Goal: Task Accomplishment & Management: Use online tool/utility

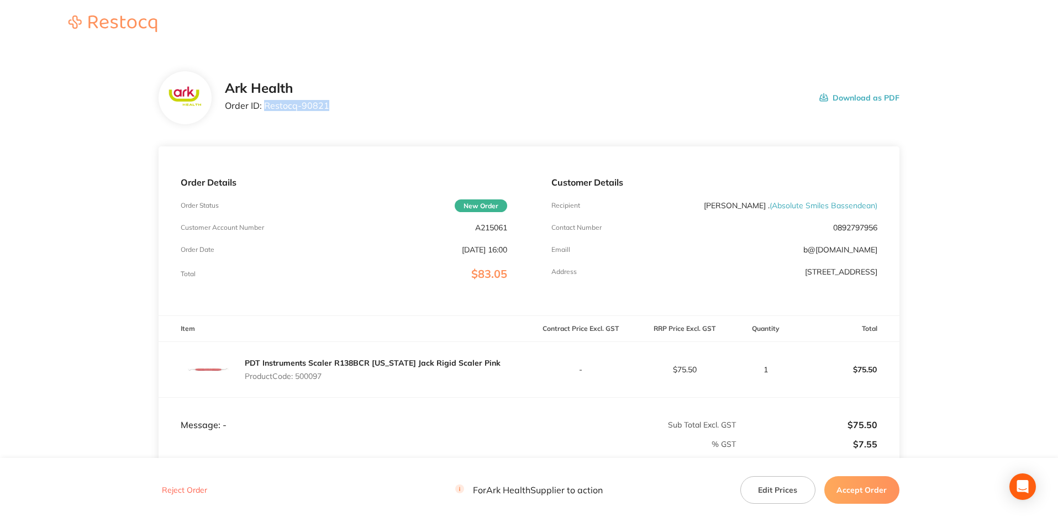
drag, startPoint x: 266, startPoint y: 104, endPoint x: 333, endPoint y: 104, distance: 66.8
click at [333, 104] on div "Ark Health Order ID: Restocq- 90821 Download as PDF" at bounding box center [562, 98] width 674 height 34
copy p "Restocq- 90821"
click at [858, 489] on button "Accept Order" at bounding box center [861, 490] width 75 height 28
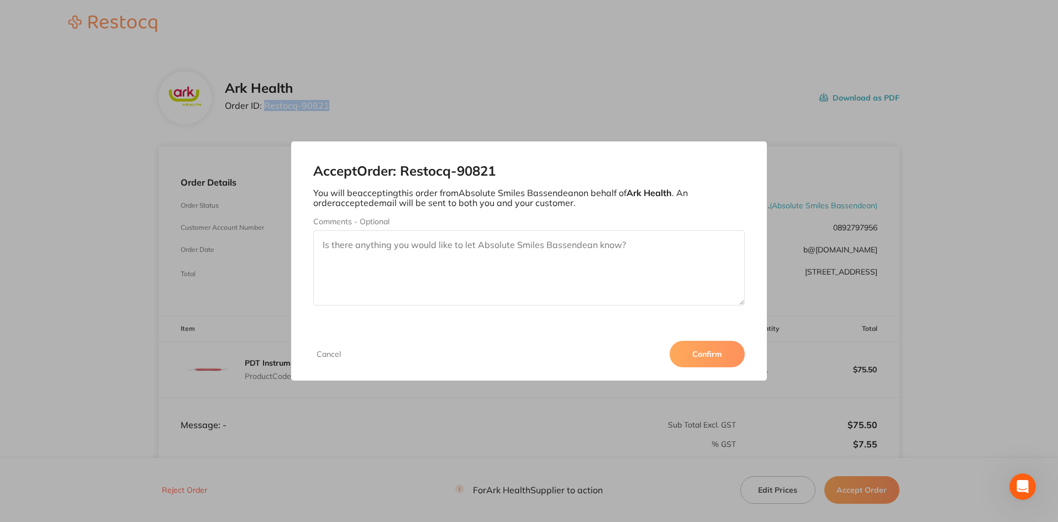
click at [712, 353] on button "Confirm" at bounding box center [706, 354] width 75 height 27
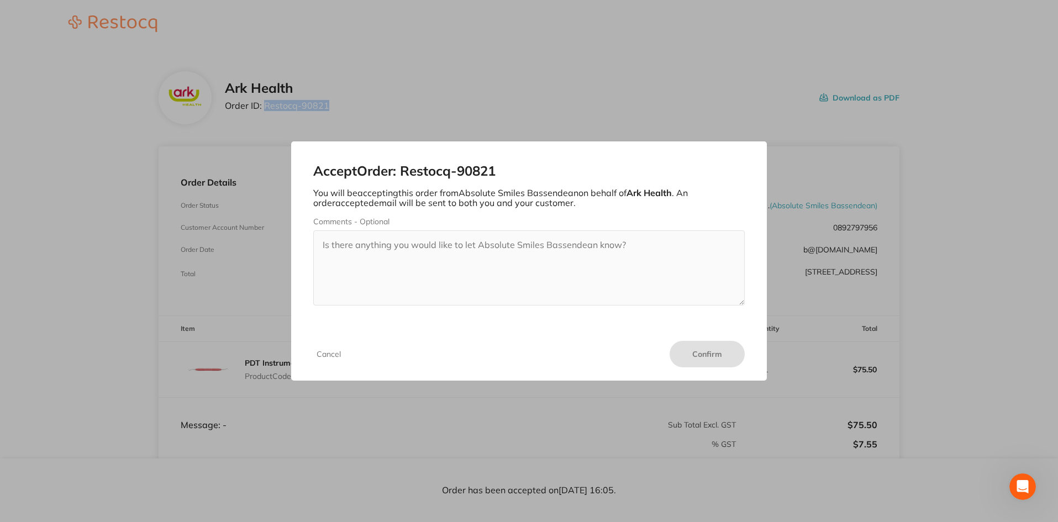
click at [331, 354] on button "Cancel" at bounding box center [328, 354] width 31 height 10
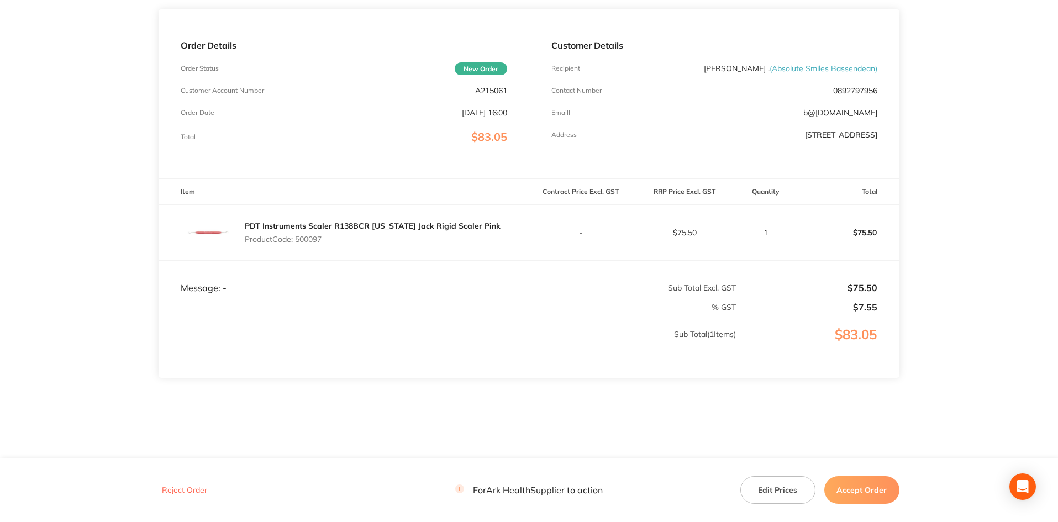
scroll to position [145, 0]
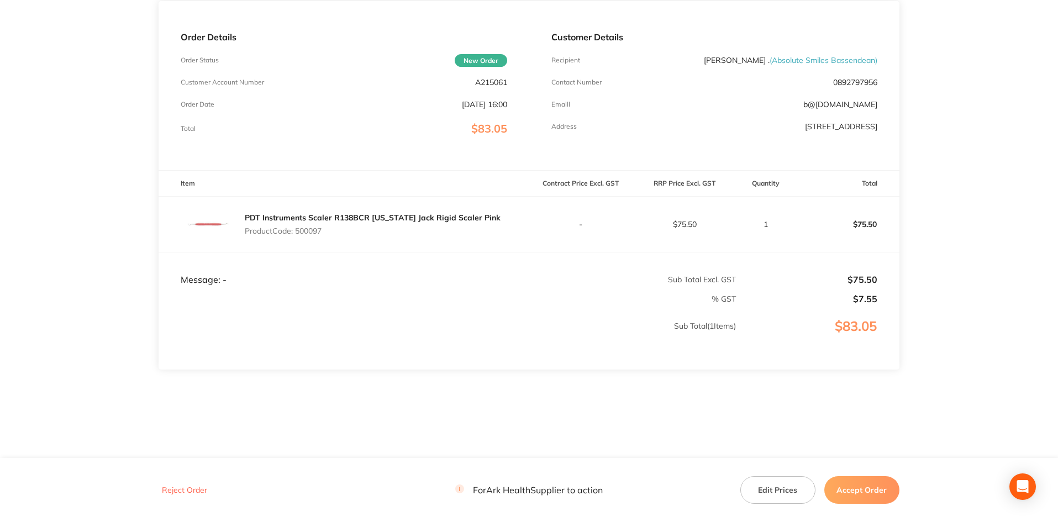
click at [866, 492] on button "Accept Order" at bounding box center [861, 490] width 75 height 28
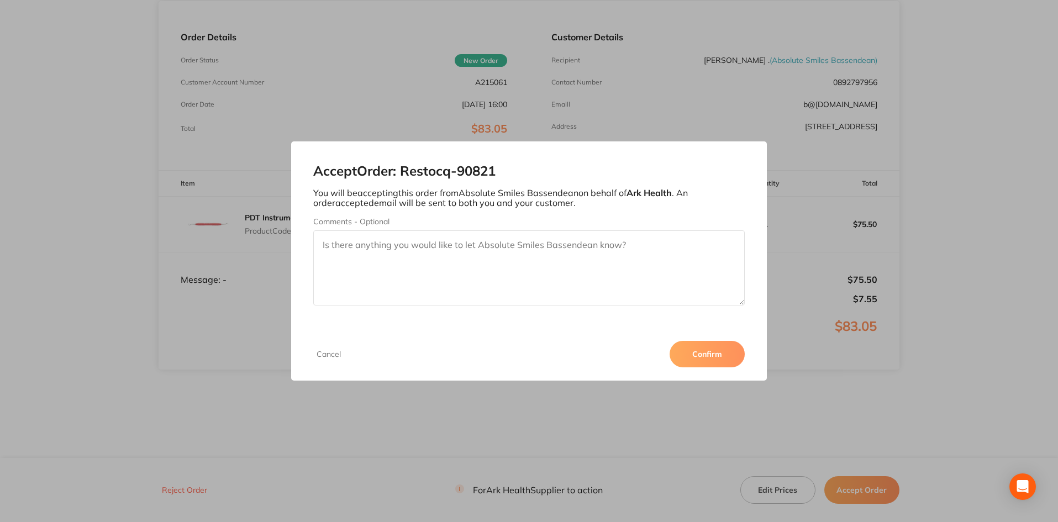
click at [640, 250] on textarea "Comments - Optional" at bounding box center [529, 267] width 432 height 75
type textarea "Mel changed quantity from 1 to 3"
click at [698, 355] on button "Confirm" at bounding box center [706, 354] width 75 height 27
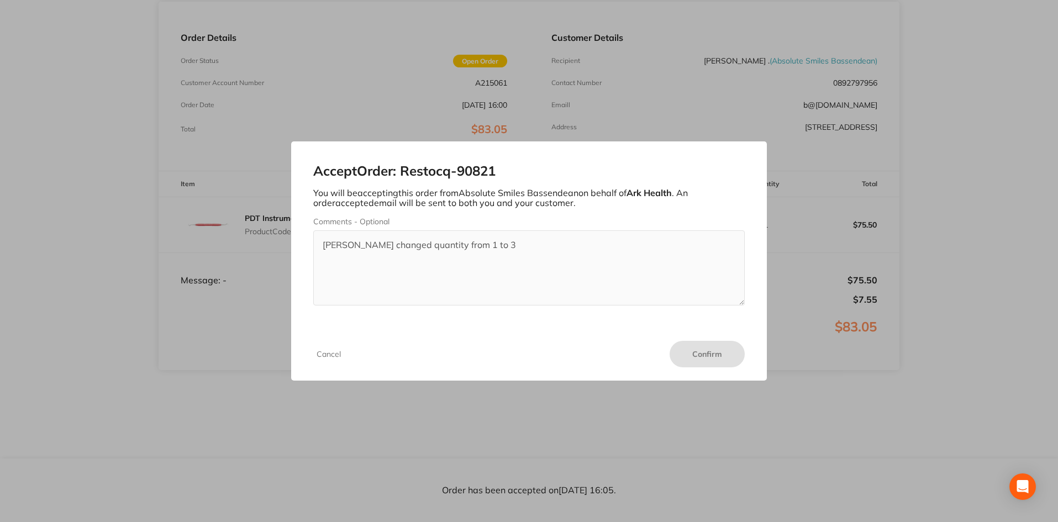
scroll to position [145, 0]
click at [321, 353] on button "Cancel" at bounding box center [328, 354] width 31 height 10
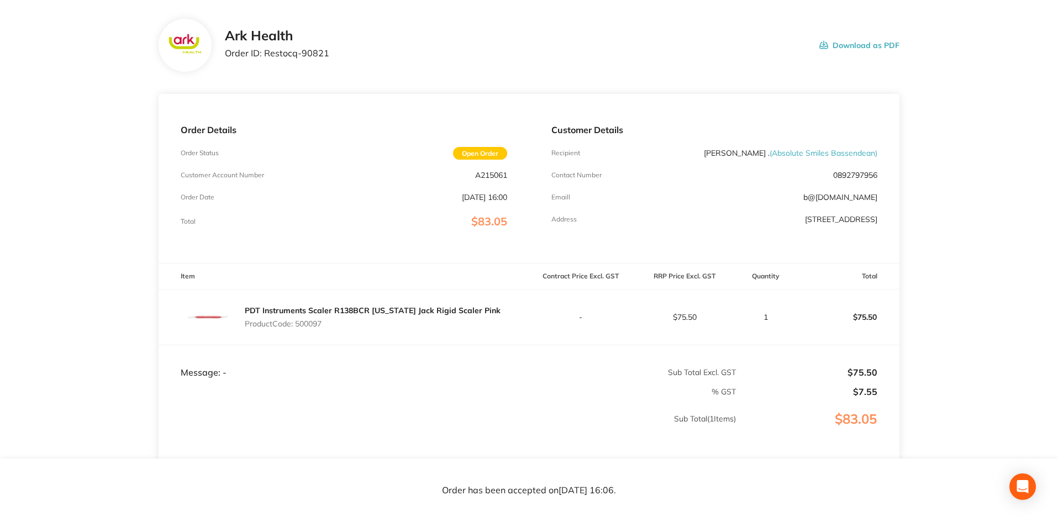
scroll to position [0, 0]
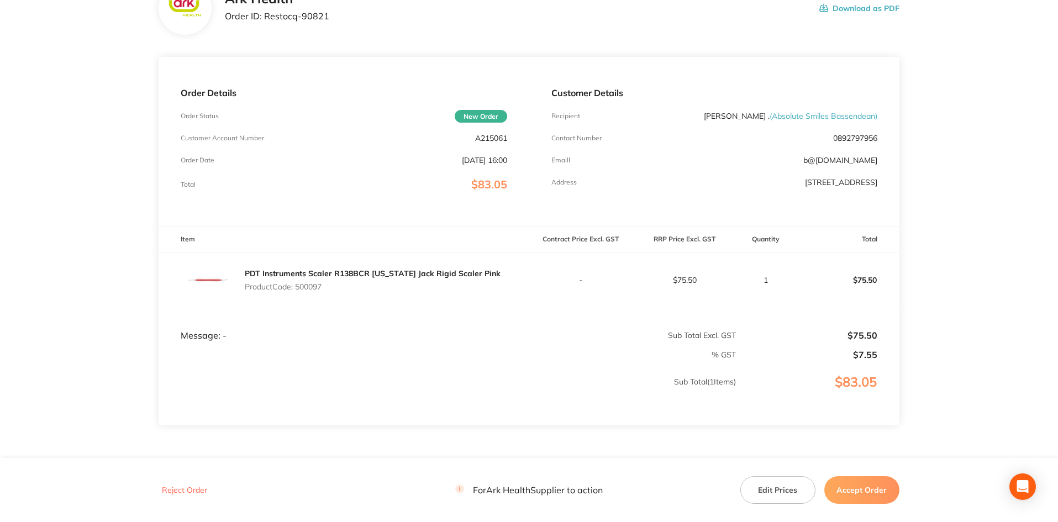
scroll to position [145, 0]
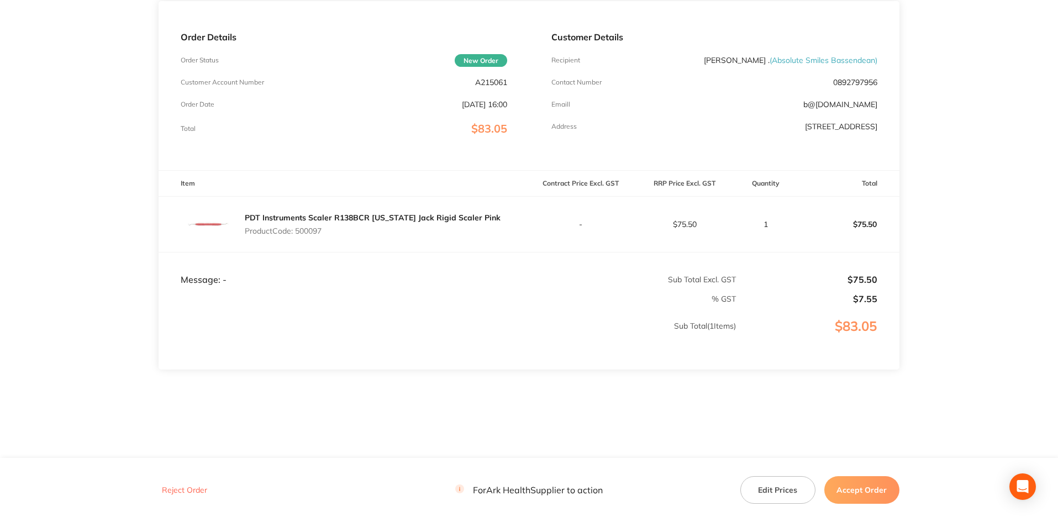
click at [858, 489] on button "Accept Order" at bounding box center [861, 490] width 75 height 28
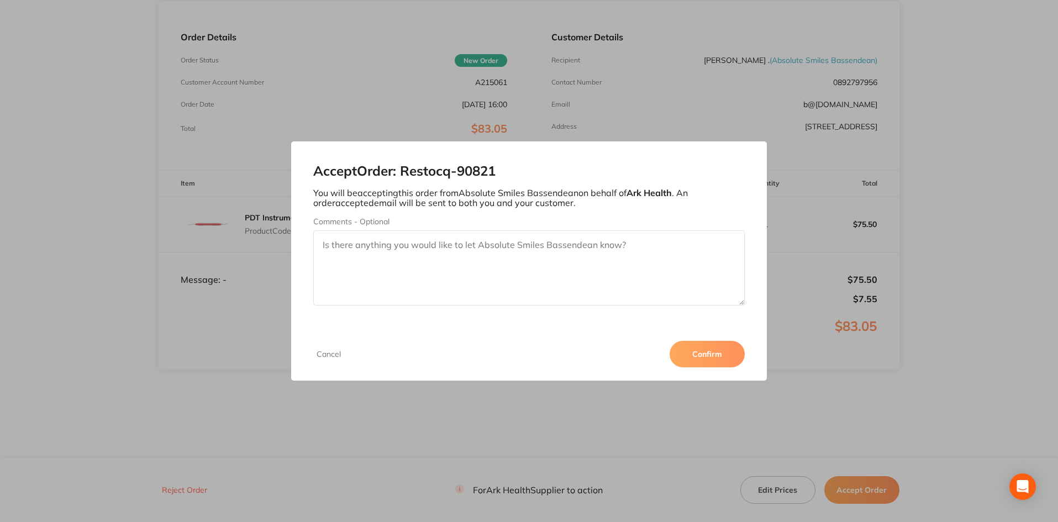
click at [716, 355] on button "Confirm" at bounding box center [706, 354] width 75 height 27
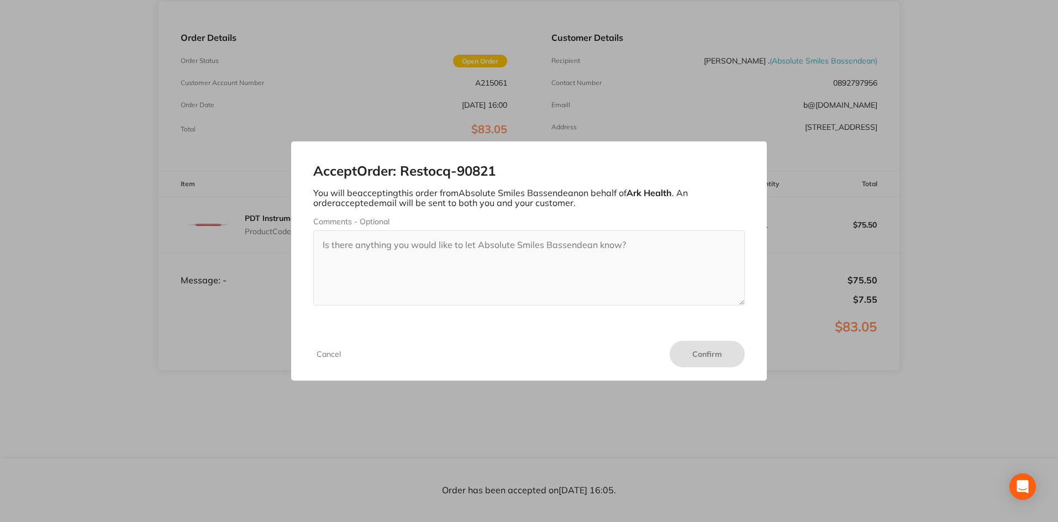
scroll to position [145, 0]
click at [711, 82] on div "Accept Order: Restocq- 90821 You will be accepting this order from Absolute Smi…" at bounding box center [529, 261] width 1058 height 522
